Goal: Task Accomplishment & Management: Manage account settings

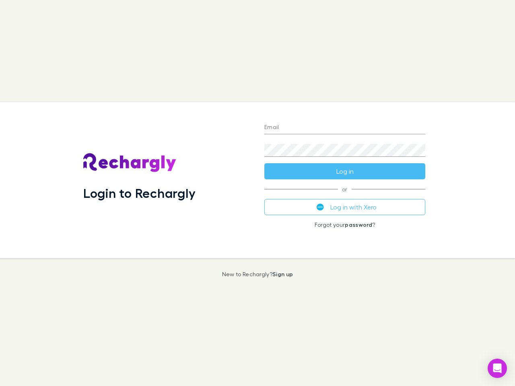
click at [257, 193] on div "Login to Rechargly" at bounding box center [167, 180] width 181 height 156
click at [345, 128] on input "Email" at bounding box center [344, 127] width 161 height 13
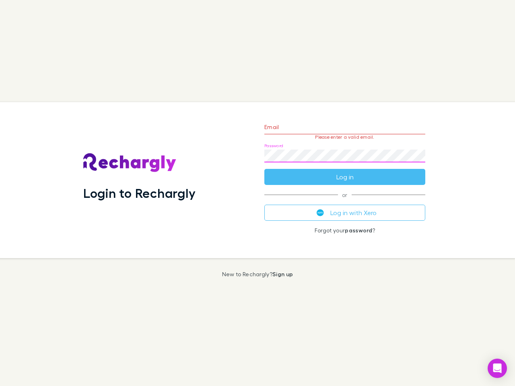
click at [345, 171] on form "Email Please enter a valid email. Password Log in" at bounding box center [344, 150] width 161 height 70
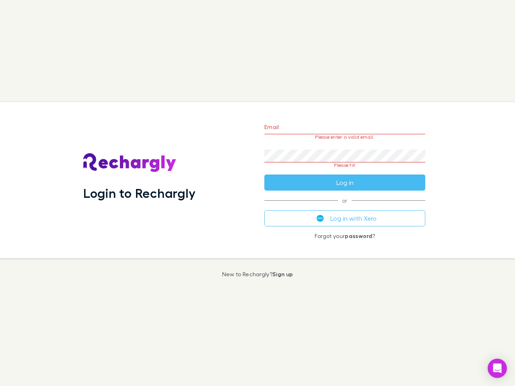
click at [345, 207] on div "Email Please enter a valid email. Password Please fill Log in or Log in with Xe…" at bounding box center [345, 180] width 174 height 156
click at [497, 368] on icon "Open Intercom Messenger" at bounding box center [497, 369] width 8 height 10
